Goal: Navigation & Orientation: Find specific page/section

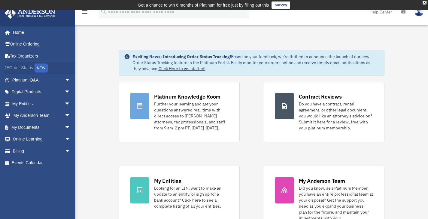
click at [28, 68] on link "Order Status NEW" at bounding box center [41, 68] width 75 height 12
click at [44, 69] on div "NEW" at bounding box center [41, 68] width 13 height 9
click at [65, 107] on span "arrow_drop_down" at bounding box center [71, 104] width 12 height 12
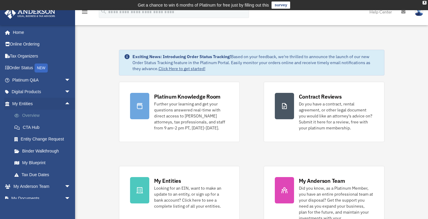
click at [40, 115] on link "Overview" at bounding box center [43, 116] width 71 height 12
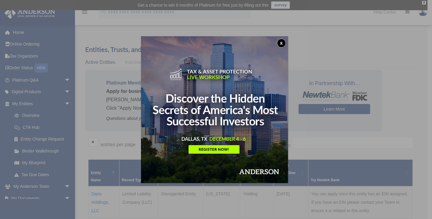
click at [284, 44] on button "x" at bounding box center [281, 43] width 9 height 9
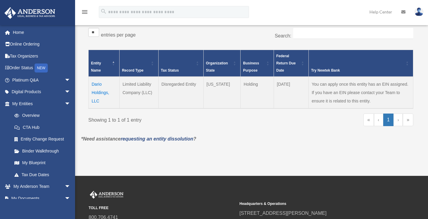
scroll to position [110, 0]
click at [99, 92] on td "Dario Holdings, LLC" at bounding box center [104, 93] width 31 height 32
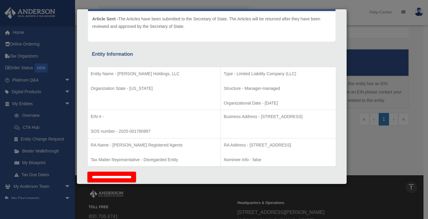
scroll to position [0, 0]
